Goal: Transaction & Acquisition: Purchase product/service

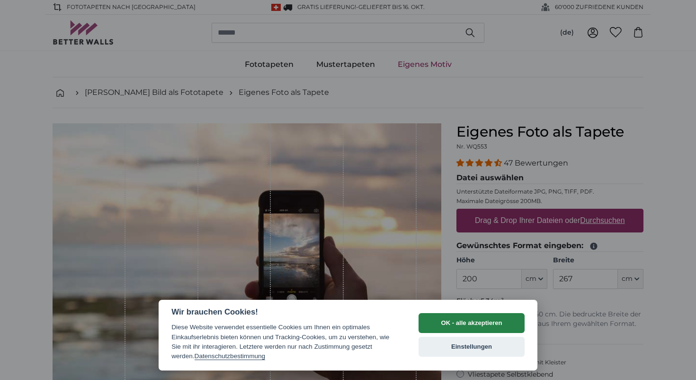
click at [515, 323] on button "OK - alle akzeptieren" at bounding box center [472, 323] width 106 height 20
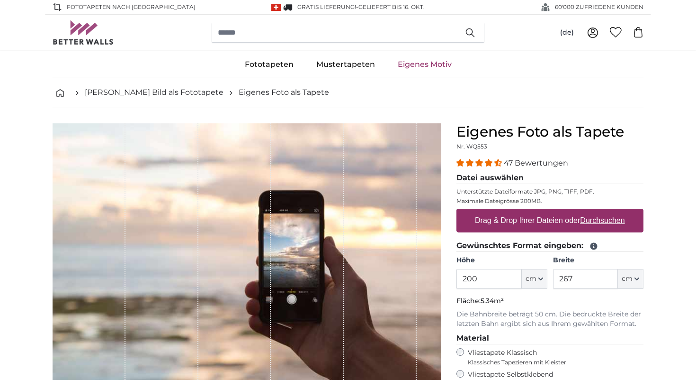
click at [534, 104] on nav "[PERSON_NAME] Bild als Fototapete Eigenes Foto als Tapete" at bounding box center [348, 92] width 591 height 31
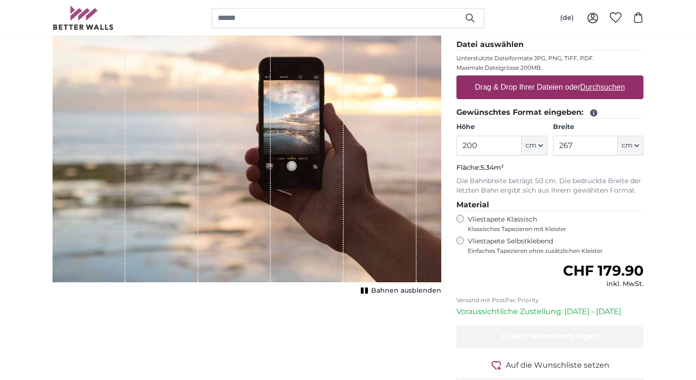
scroll to position [152, 0]
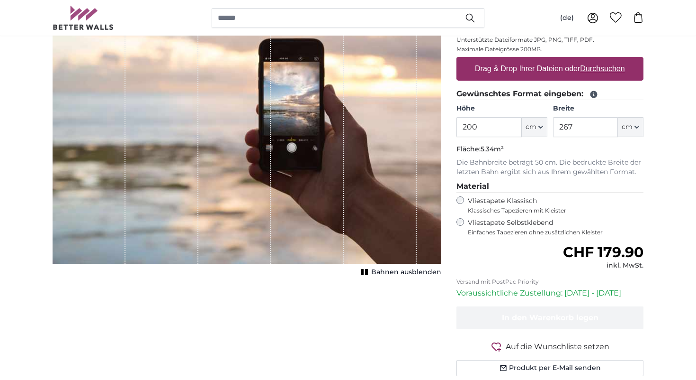
click at [401, 273] on span "Bahnen ausblenden" at bounding box center [406, 271] width 70 height 9
click at [401, 273] on span "Bahnen einblenden" at bounding box center [407, 271] width 70 height 9
click at [401, 273] on span "Bahnen ausblenden" at bounding box center [406, 271] width 70 height 9
click at [401, 273] on span "Bahnen einblenden" at bounding box center [407, 271] width 70 height 9
click at [401, 273] on span "Bahnen ausblenden" at bounding box center [406, 271] width 70 height 9
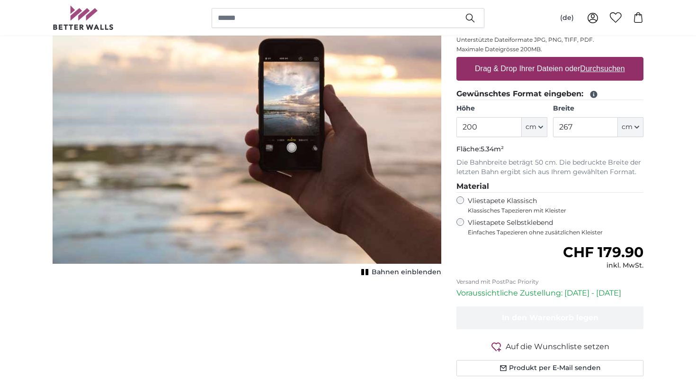
click at [401, 273] on span "Bahnen einblenden" at bounding box center [407, 271] width 70 height 9
click at [401, 273] on span "Bahnen ausblenden" at bounding box center [406, 271] width 70 height 9
click at [401, 273] on span "Bahnen einblenden" at bounding box center [407, 271] width 70 height 9
click at [401, 273] on span "Bahnen ausblenden" at bounding box center [406, 271] width 70 height 9
click at [401, 274] on span "Bahnen einblenden" at bounding box center [407, 271] width 70 height 9
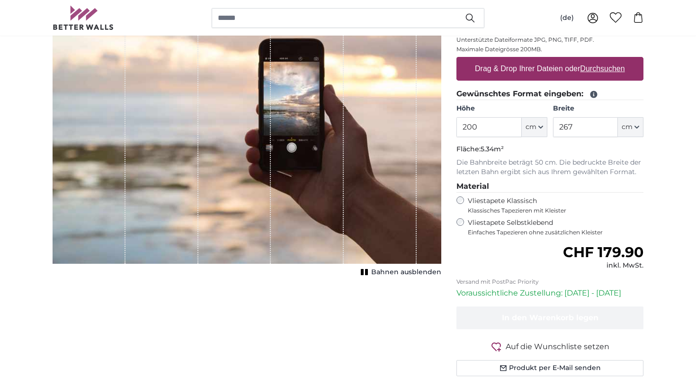
drag, startPoint x: 282, startPoint y: 129, endPoint x: 468, endPoint y: 138, distance: 186.0
click at [467, 138] on product-detail "Abbrechen Bild zuschneiden Bahnen ausblenden Eigenes Foto als Tapete Nr. WQ553 …" at bounding box center [348, 177] width 606 height 442
